Goal: Answer question/provide support: Ask a question

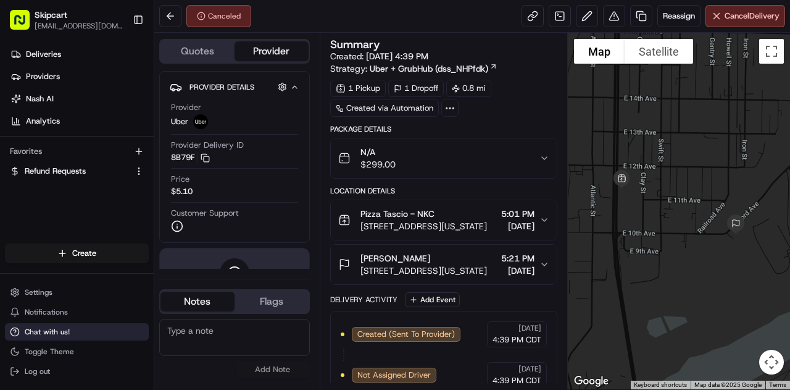
click at [60, 334] on span "Chat with us!" at bounding box center [47, 332] width 45 height 10
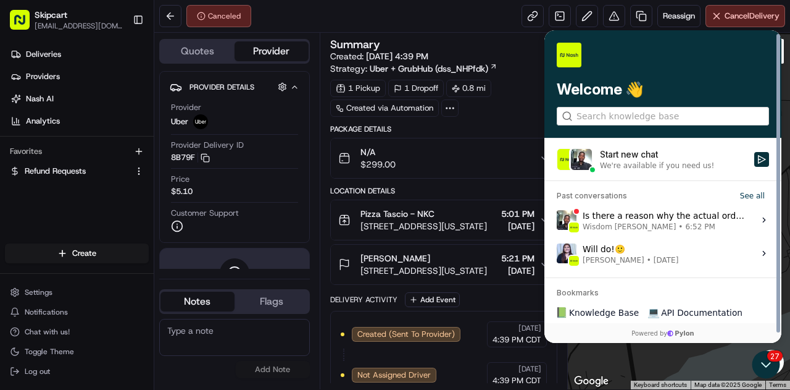
click at [647, 164] on div "We're available if you need us!" at bounding box center [657, 166] width 114 height 10
click at [755, 164] on button "Start new chat We're available if you need us!" at bounding box center [762, 159] width 15 height 15
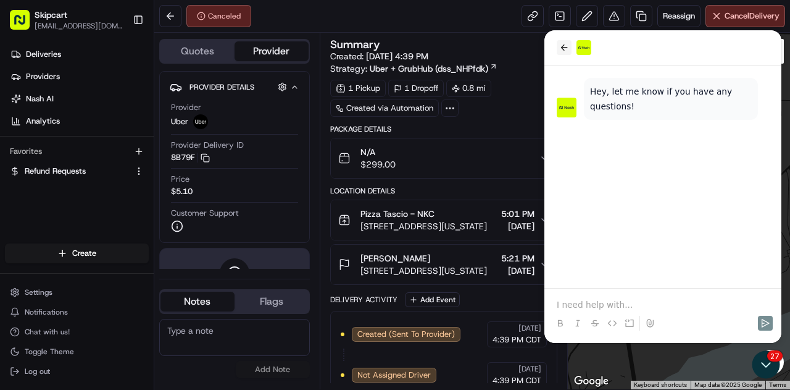
click at [559, 47] on icon "back" at bounding box center [564, 48] width 10 height 10
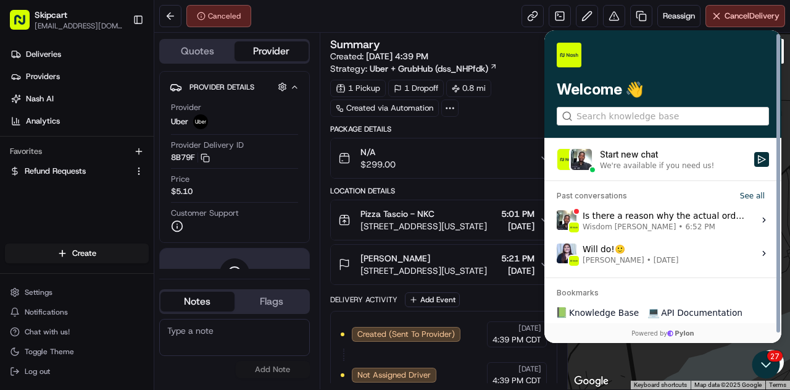
click at [627, 216] on div "Is there a reason why the actual order value wasn't entered for this order? - R…" at bounding box center [665, 219] width 164 height 23
click at [557, 220] on button "View issue" at bounding box center [556, 220] width 1 height 1
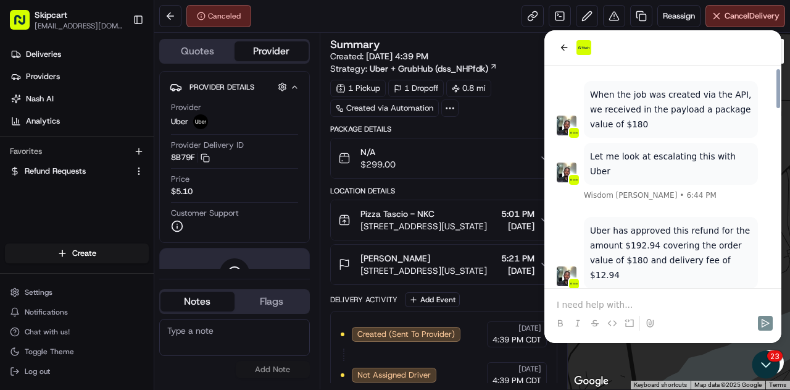
scroll to position [1014, 0]
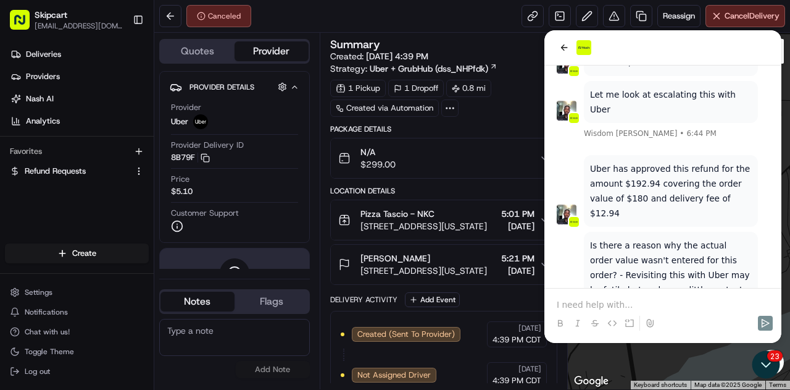
click at [622, 303] on p at bounding box center [663, 304] width 212 height 12
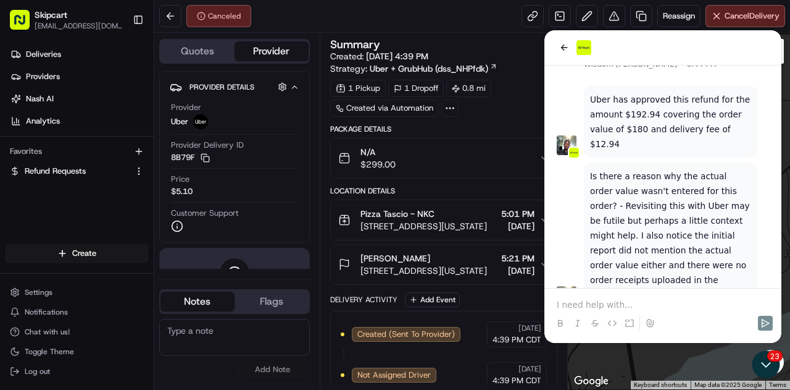
click at [598, 299] on p at bounding box center [663, 304] width 212 height 12
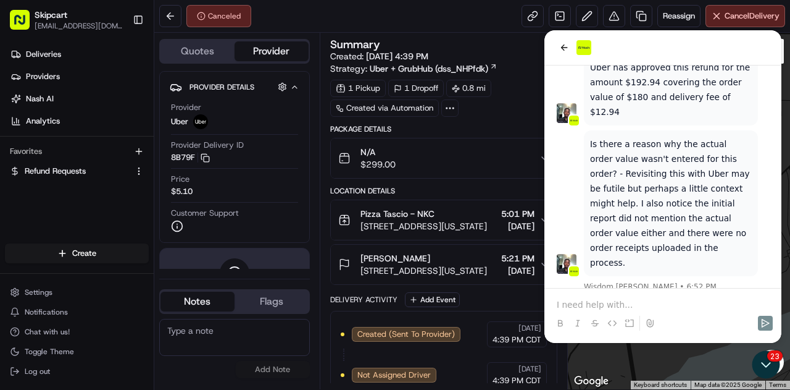
click at [598, 299] on p at bounding box center [663, 304] width 212 height 12
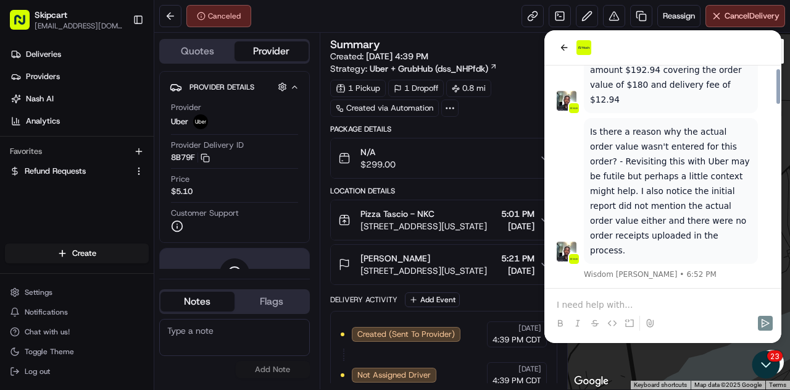
scroll to position [1163, 0]
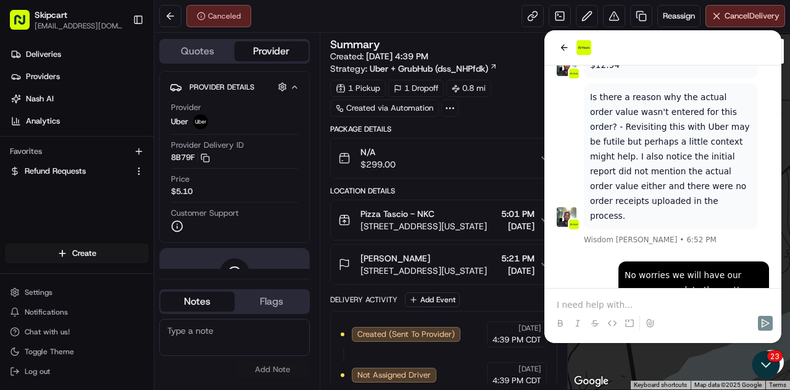
click at [611, 300] on p at bounding box center [663, 304] width 212 height 12
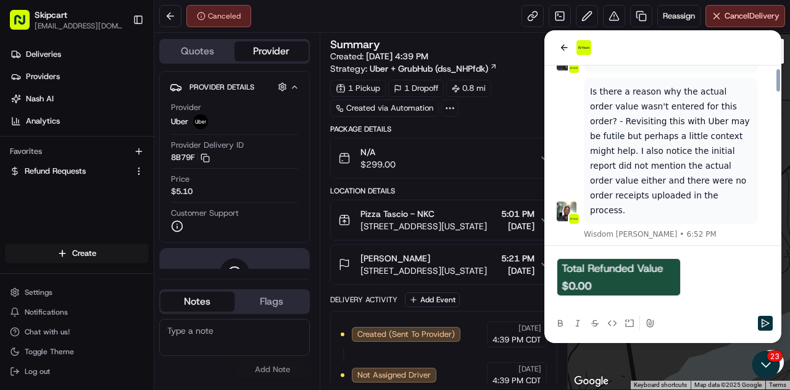
scroll to position [1205, 0]
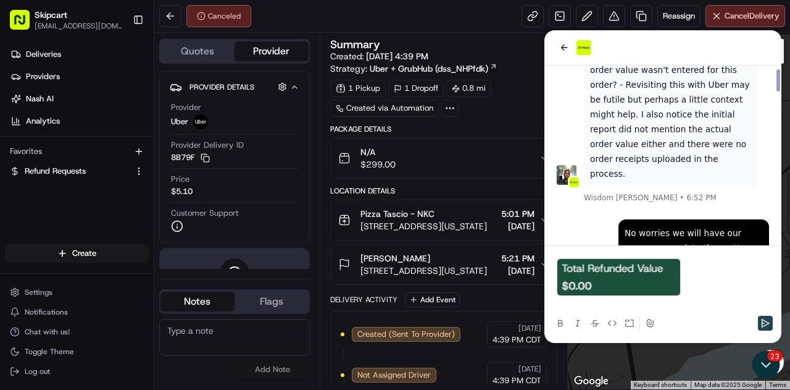
click at [768, 320] on icon "Send" at bounding box center [766, 323] width 10 height 10
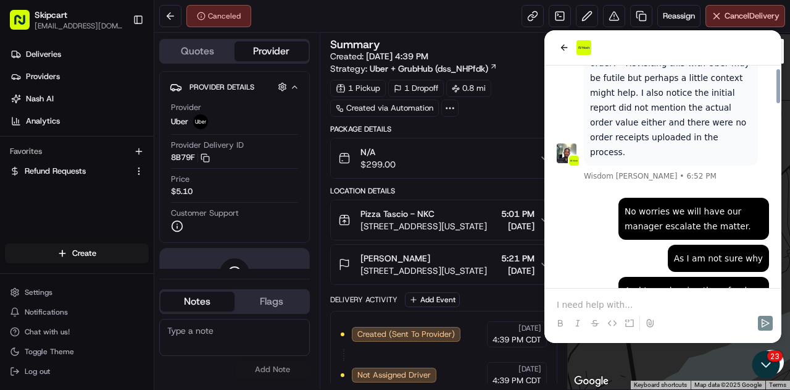
scroll to position [1216, 0]
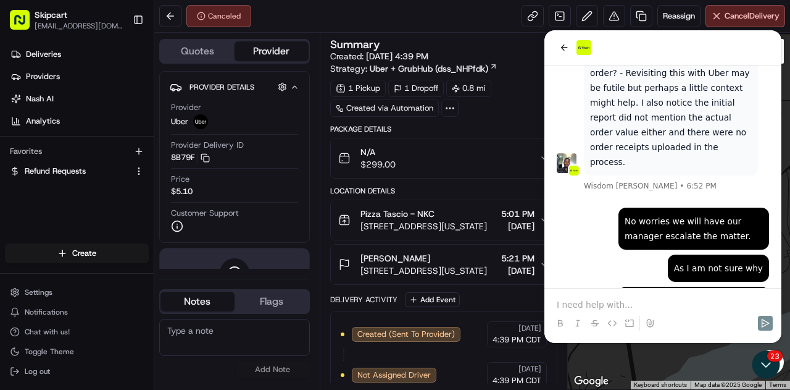
click at [611, 300] on p at bounding box center [663, 304] width 212 height 12
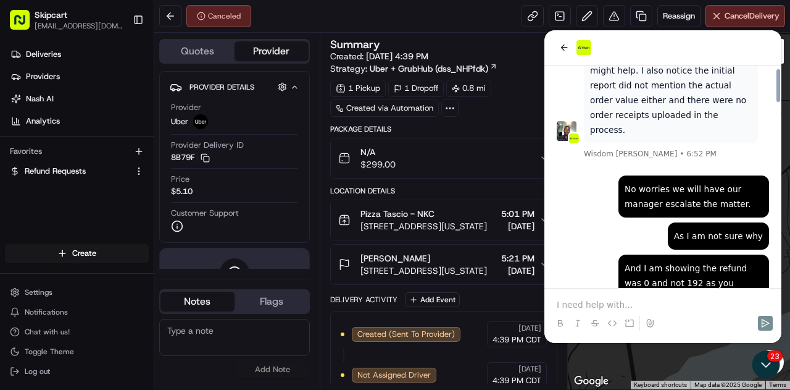
scroll to position [1001, 0]
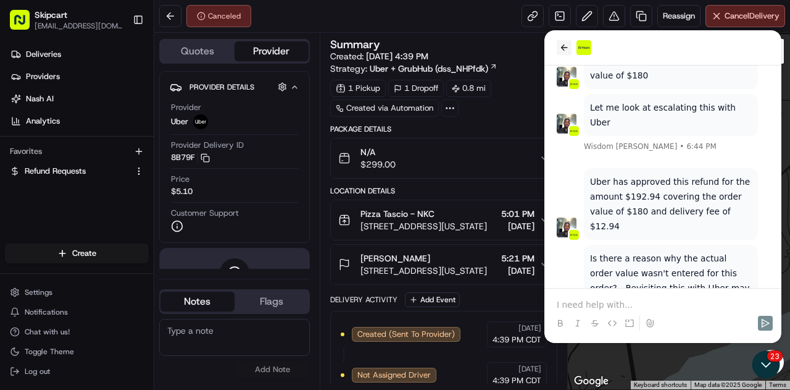
click at [564, 49] on icon "back" at bounding box center [564, 48] width 10 height 10
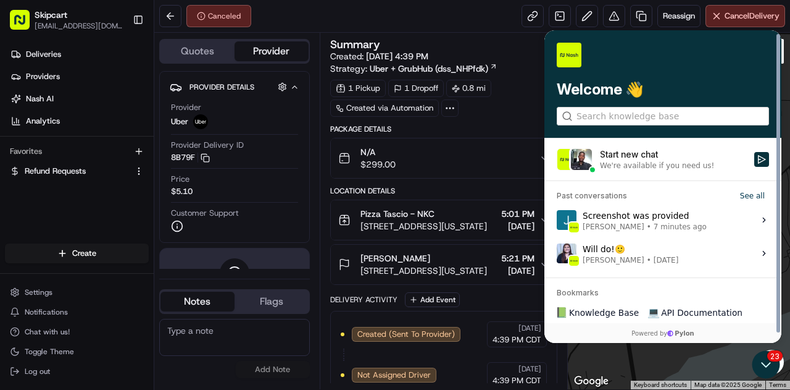
click at [658, 259] on span "[DATE]" at bounding box center [666, 260] width 25 height 10
click at [557, 254] on button "View issue" at bounding box center [556, 253] width 1 height 1
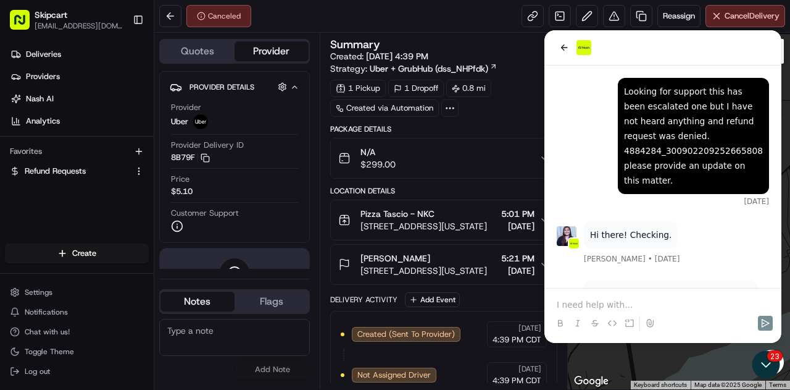
scroll to position [651, 0]
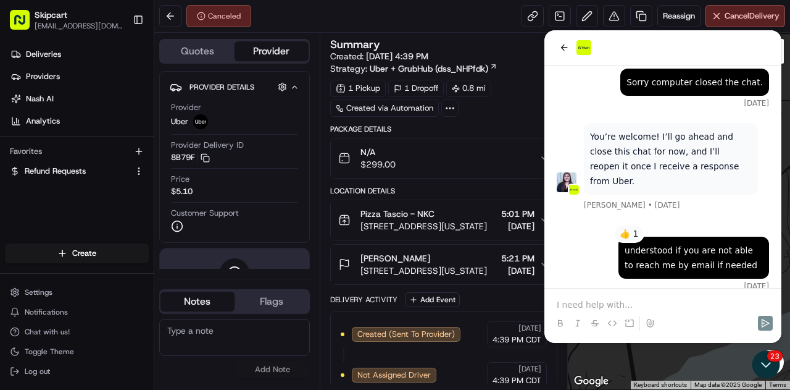
click at [629, 306] on p at bounding box center [663, 304] width 212 height 12
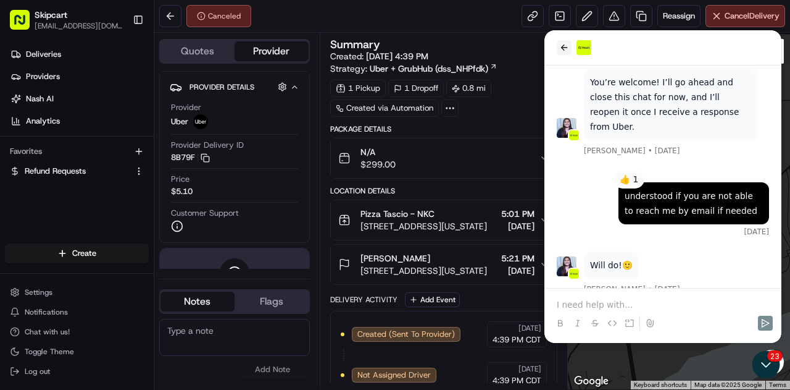
click at [569, 49] on button "back" at bounding box center [564, 47] width 15 height 15
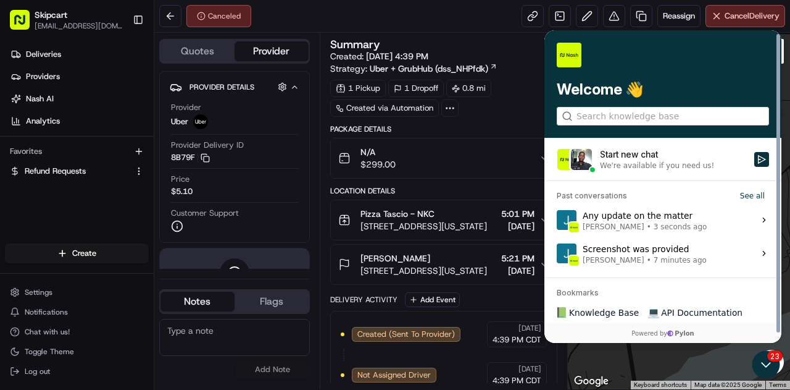
scroll to position [0, 0]
click at [412, 12] on div "Canceled Reassign Cancel Delivery" at bounding box center [472, 16] width 636 height 33
drag, startPoint x: 763, startPoint y: 364, endPoint x: 1513, endPoint y: 714, distance: 827.3
click at [763, 364] on icon "Open customer support" at bounding box center [766, 364] width 9 height 4
